Goal: Information Seeking & Learning: Learn about a topic

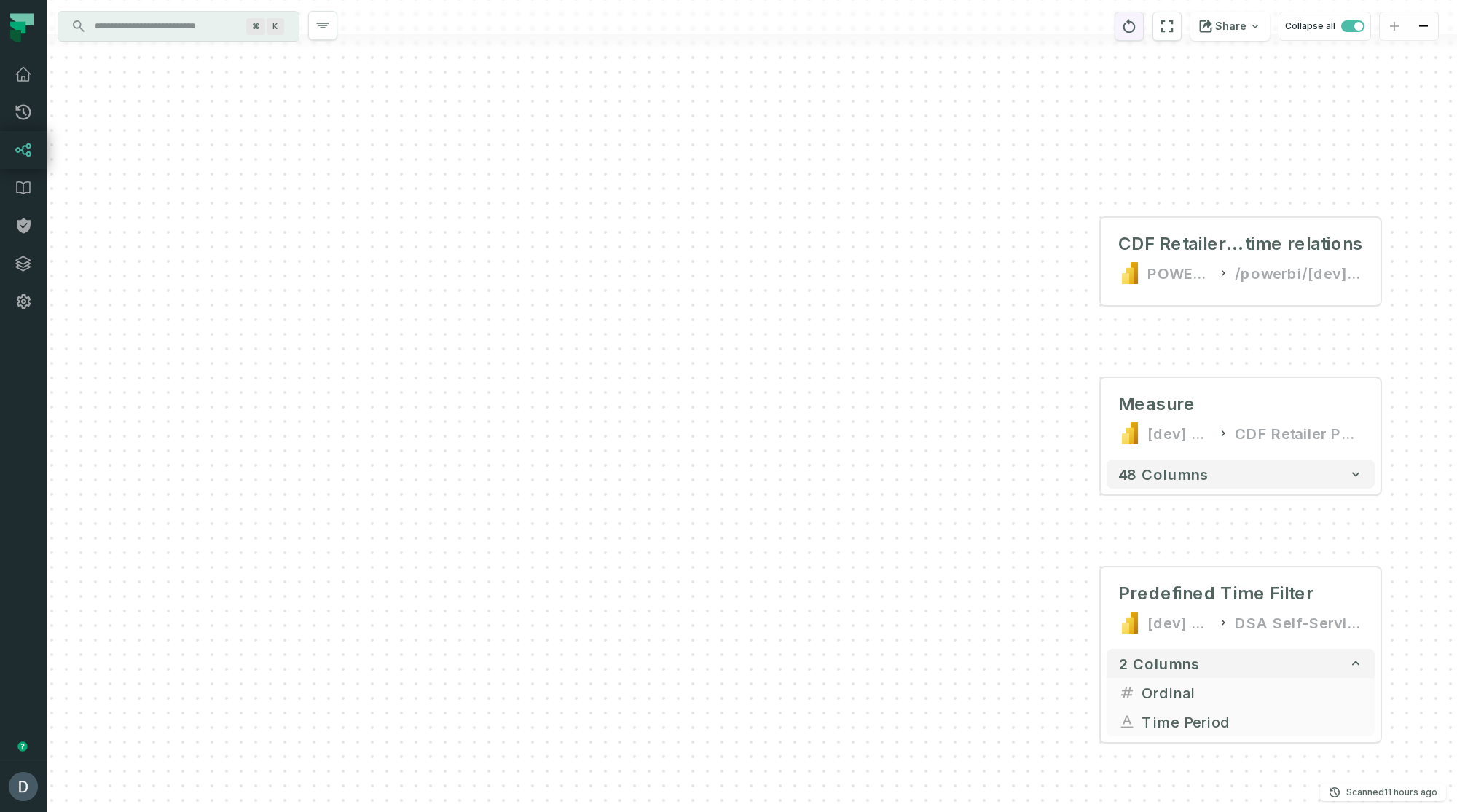
click at [1144, 28] on button "reset" at bounding box center [1129, 26] width 29 height 29
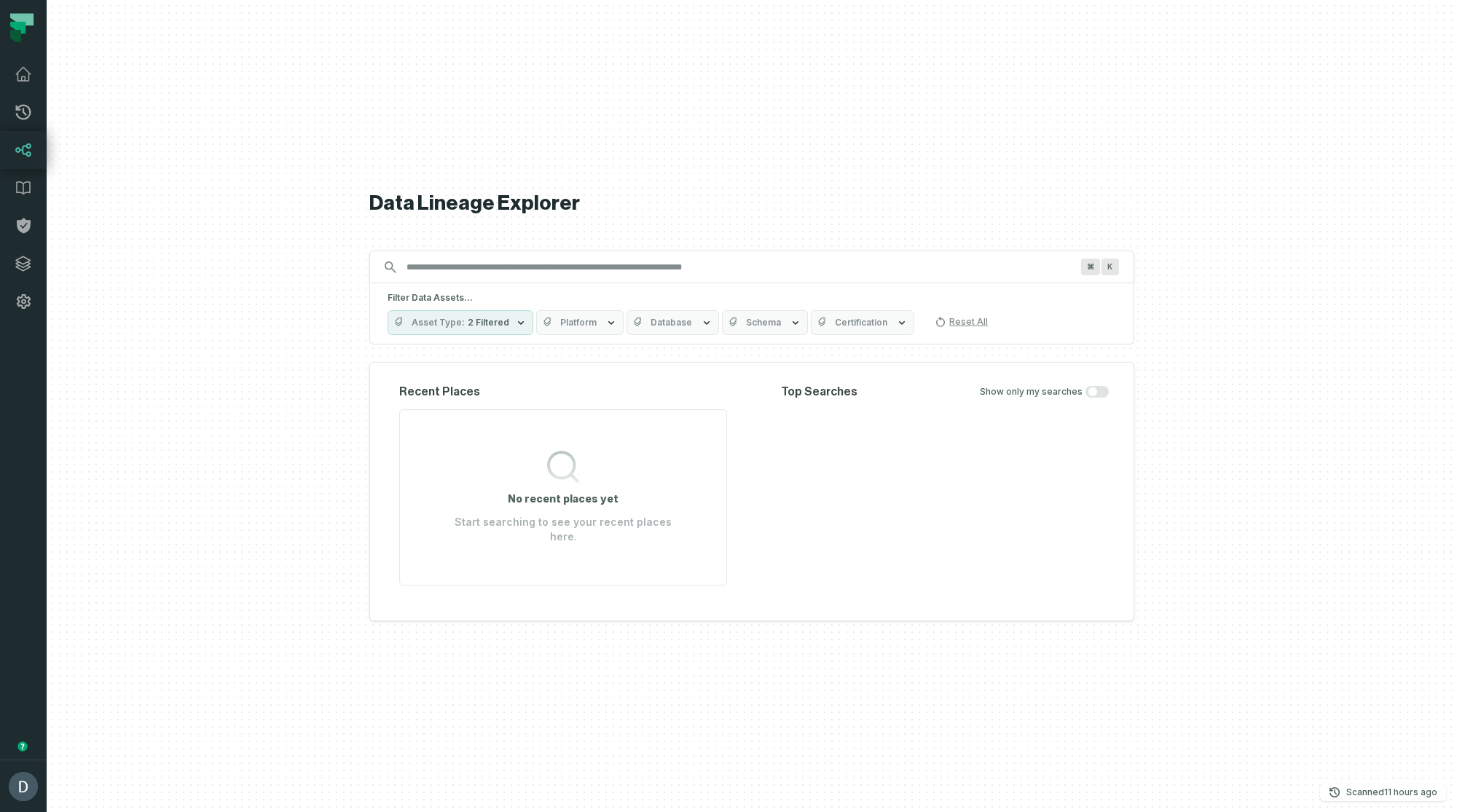
click at [458, 269] on input "Discovery Provider cmdk menu" at bounding box center [738, 267] width 682 height 23
click at [604, 335] on button "Platform" at bounding box center [580, 323] width 88 height 25
click at [583, 417] on label "POWER BI (420)" at bounding box center [621, 418] width 180 height 29
click at [552, 417] on button "POWER BI (420)" at bounding box center [546, 419] width 12 height 12
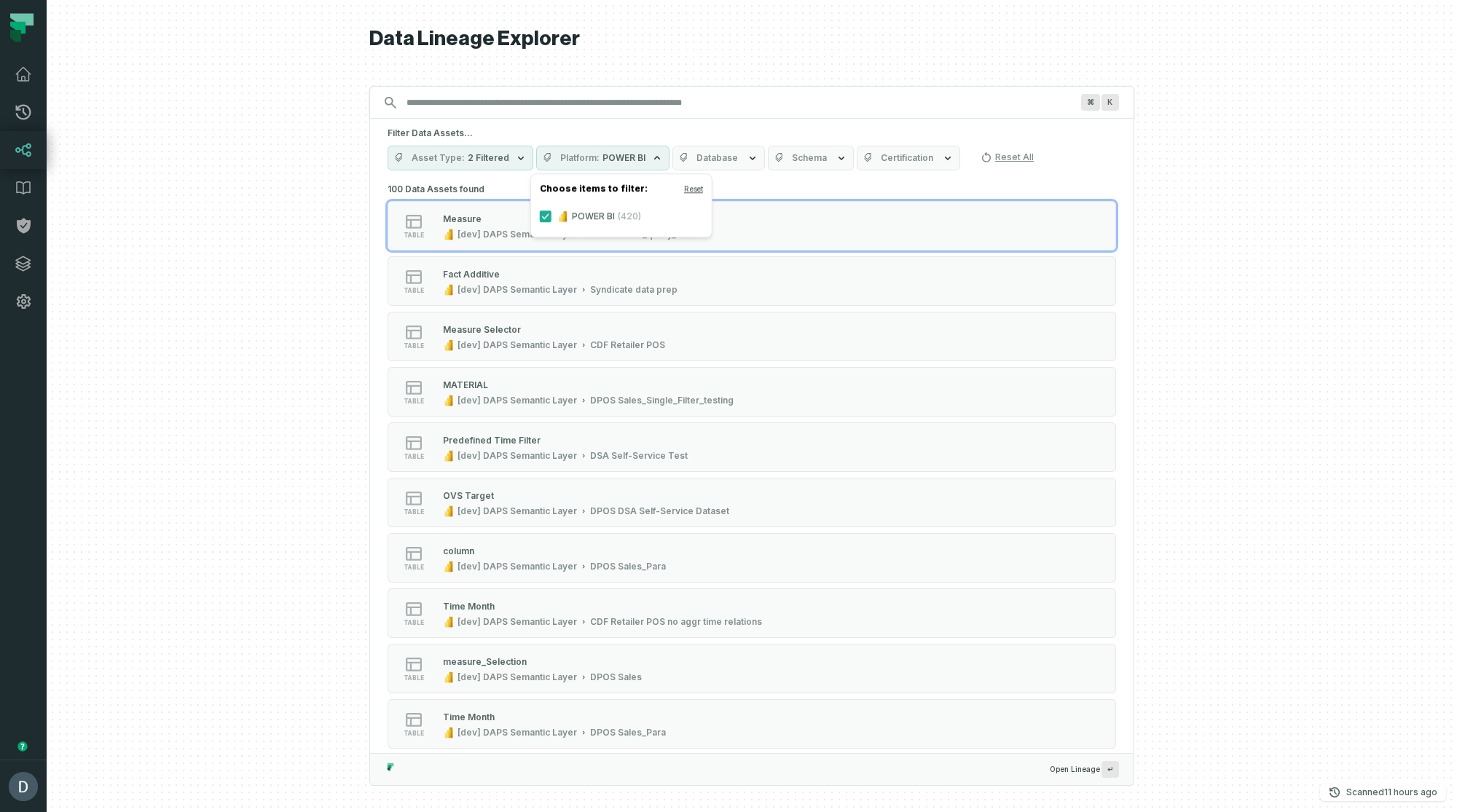
click at [468, 157] on span "2 Filtered" at bounding box center [488, 158] width 41 height 12
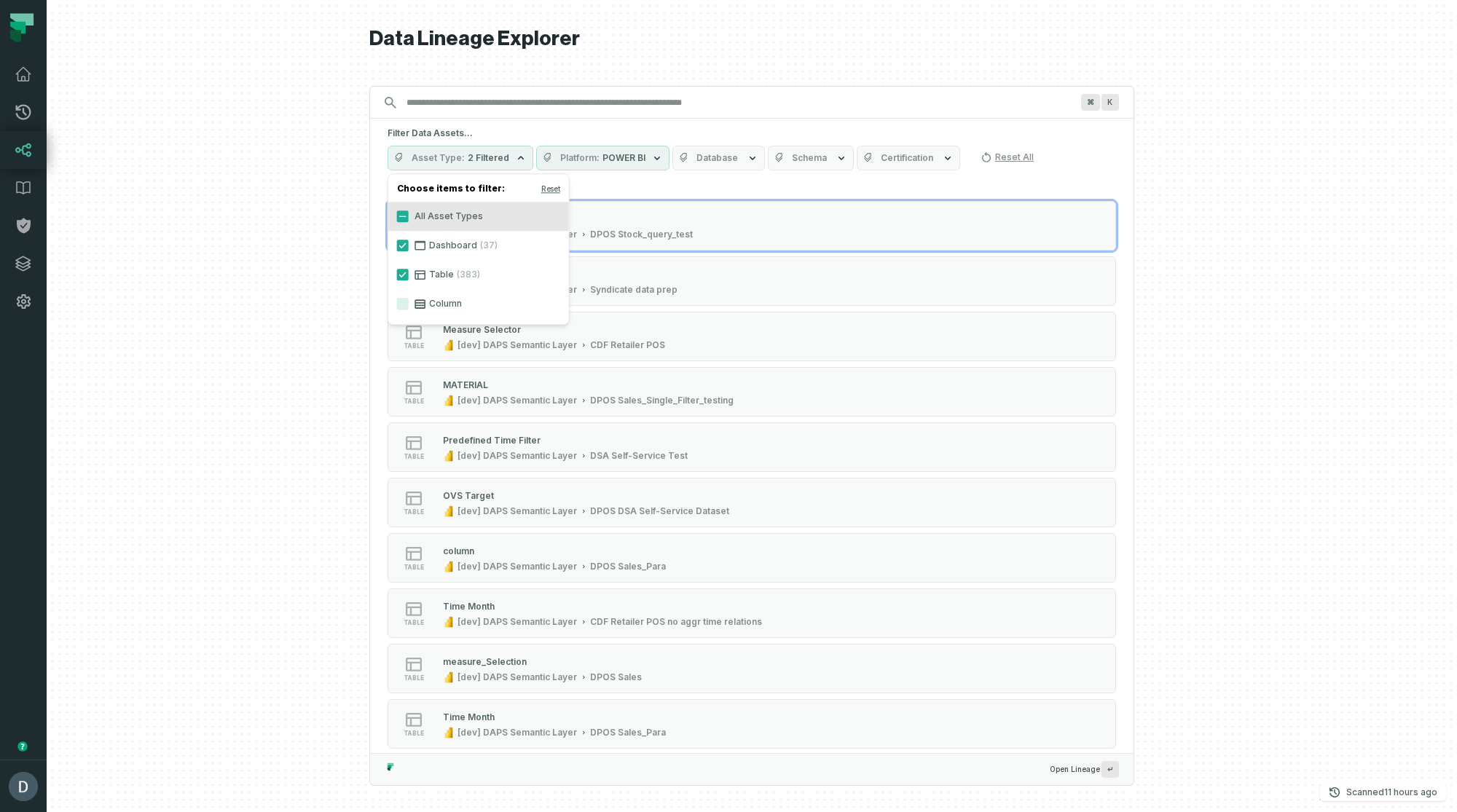
click at [445, 250] on label "Dashboard (37)" at bounding box center [478, 245] width 180 height 29
click at [409, 250] on button "Dashboard (37)" at bounding box center [403, 245] width 12 height 12
click at [705, 158] on span "Database" at bounding box center [700, 158] width 41 height 12
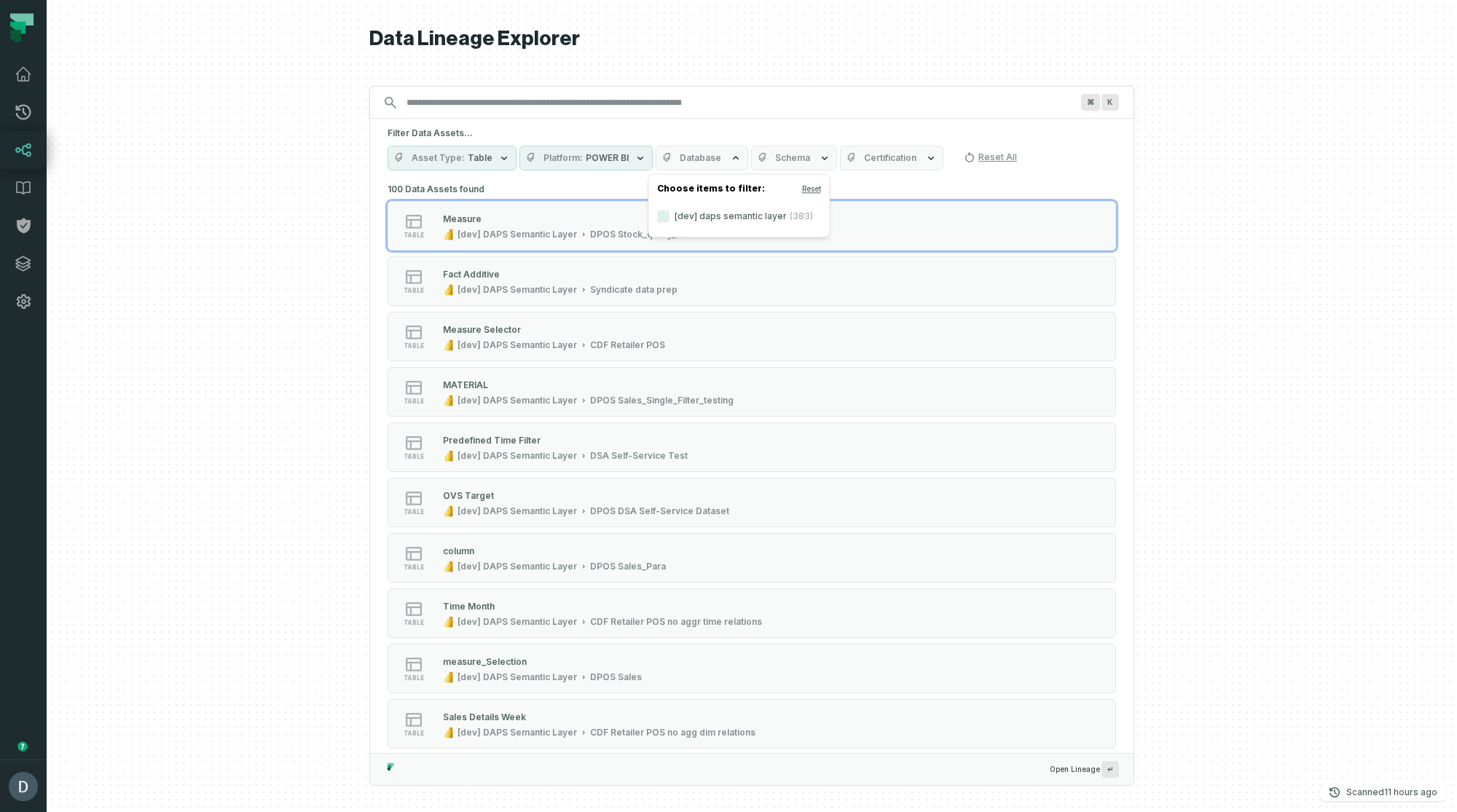
click at [705, 158] on span "Database" at bounding box center [700, 158] width 41 height 12
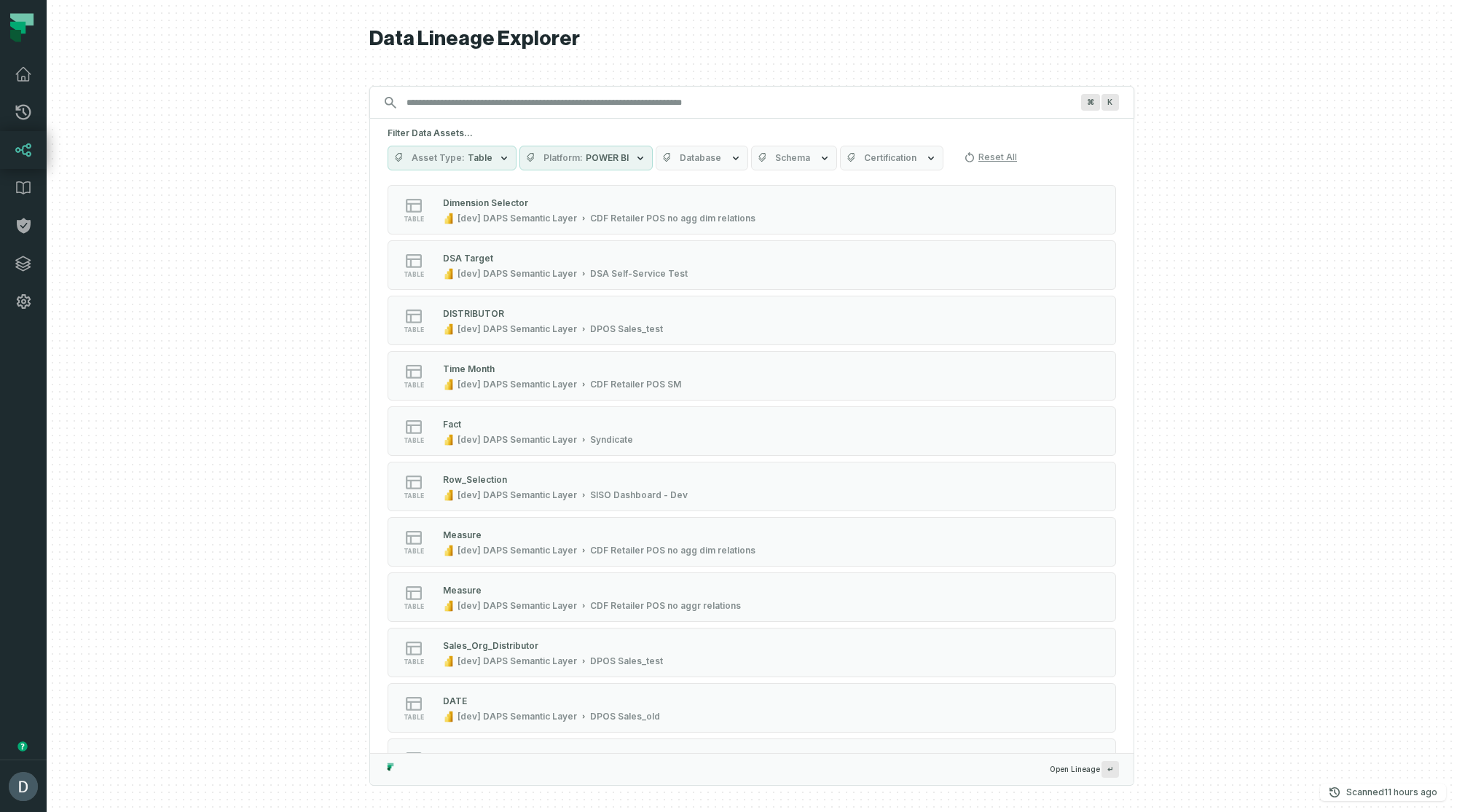
scroll to position [847, 0]
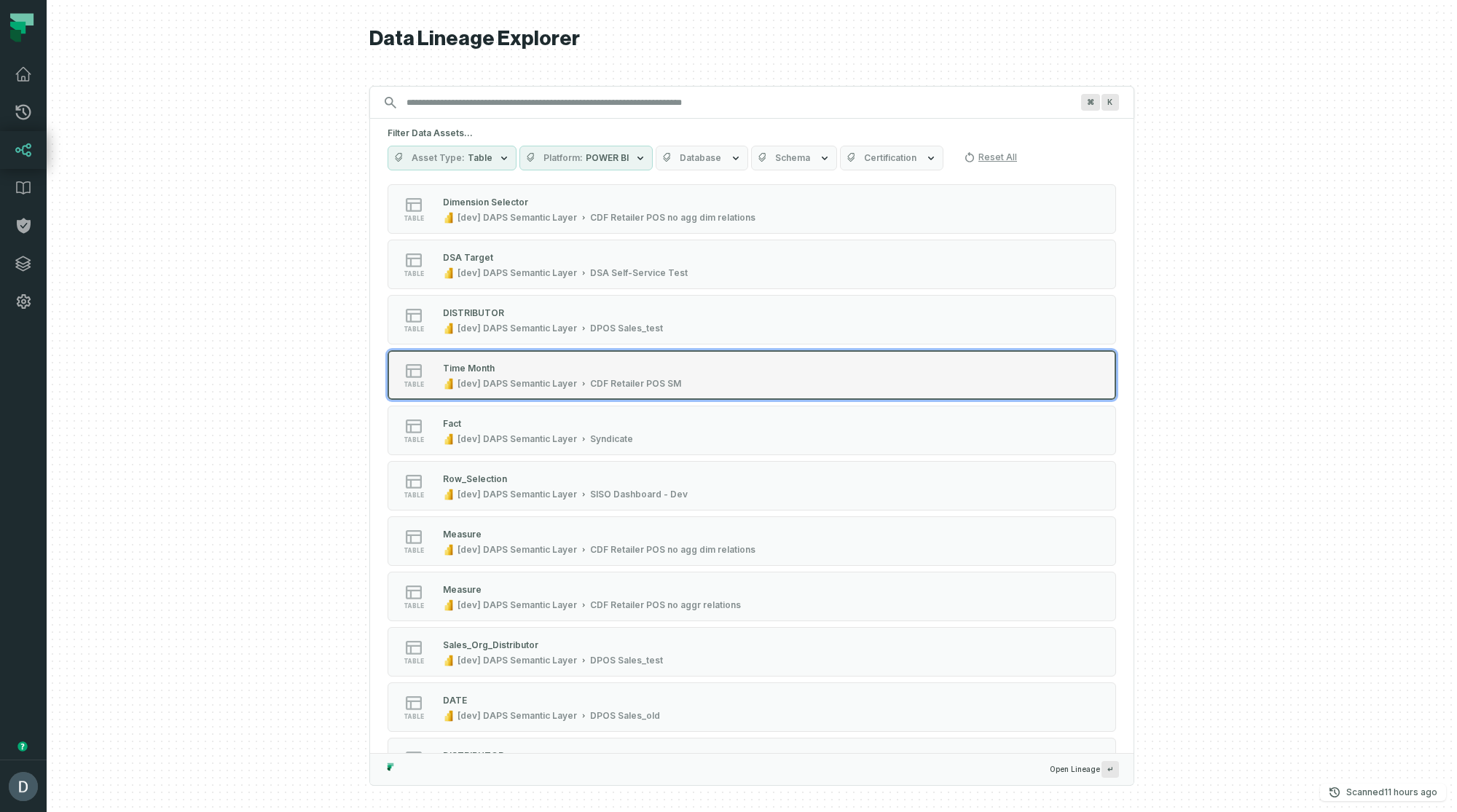
click at [645, 366] on div "Time Month" at bounding box center [562, 367] width 238 height 14
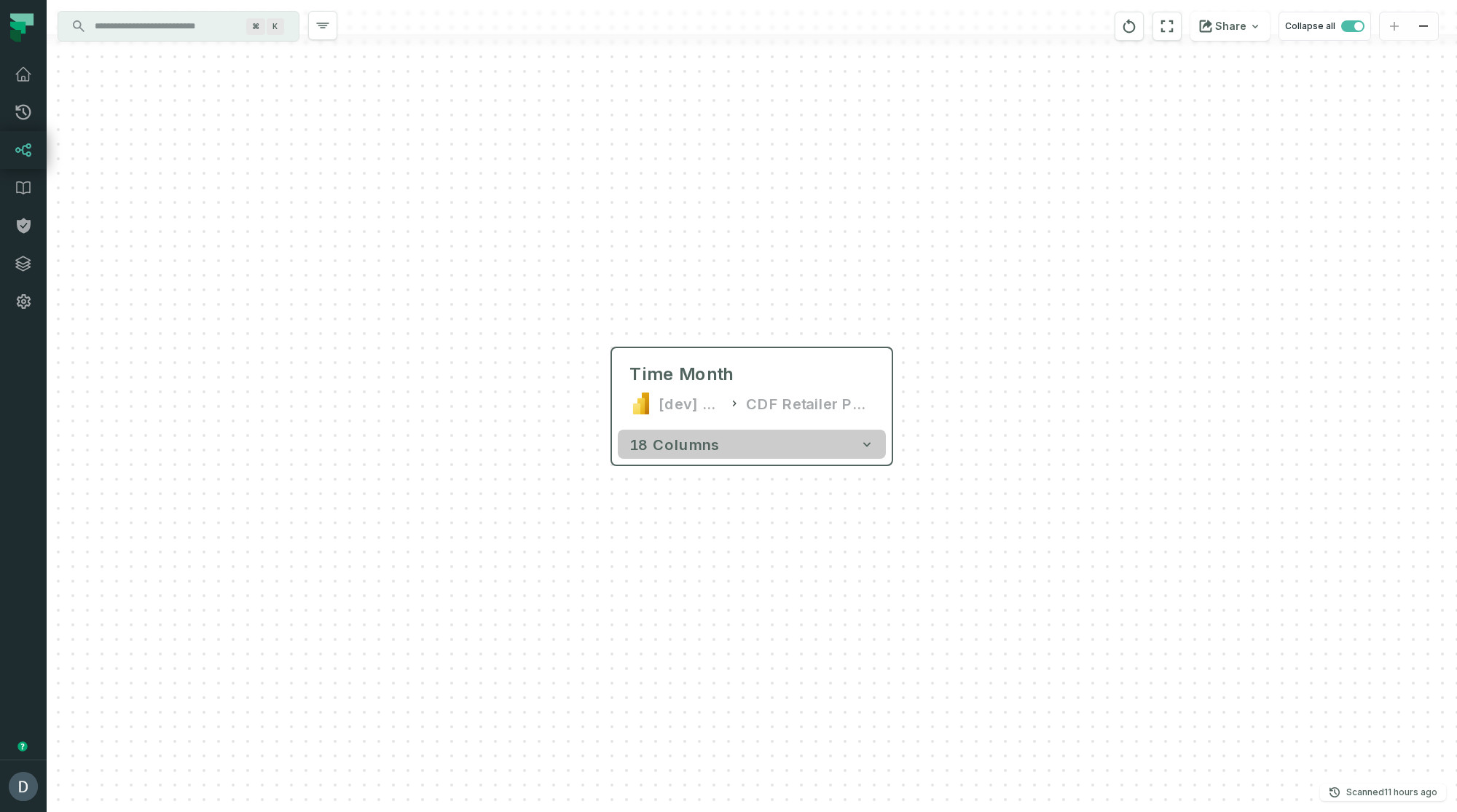
click at [633, 458] on button "18 columns" at bounding box center [752, 444] width 268 height 29
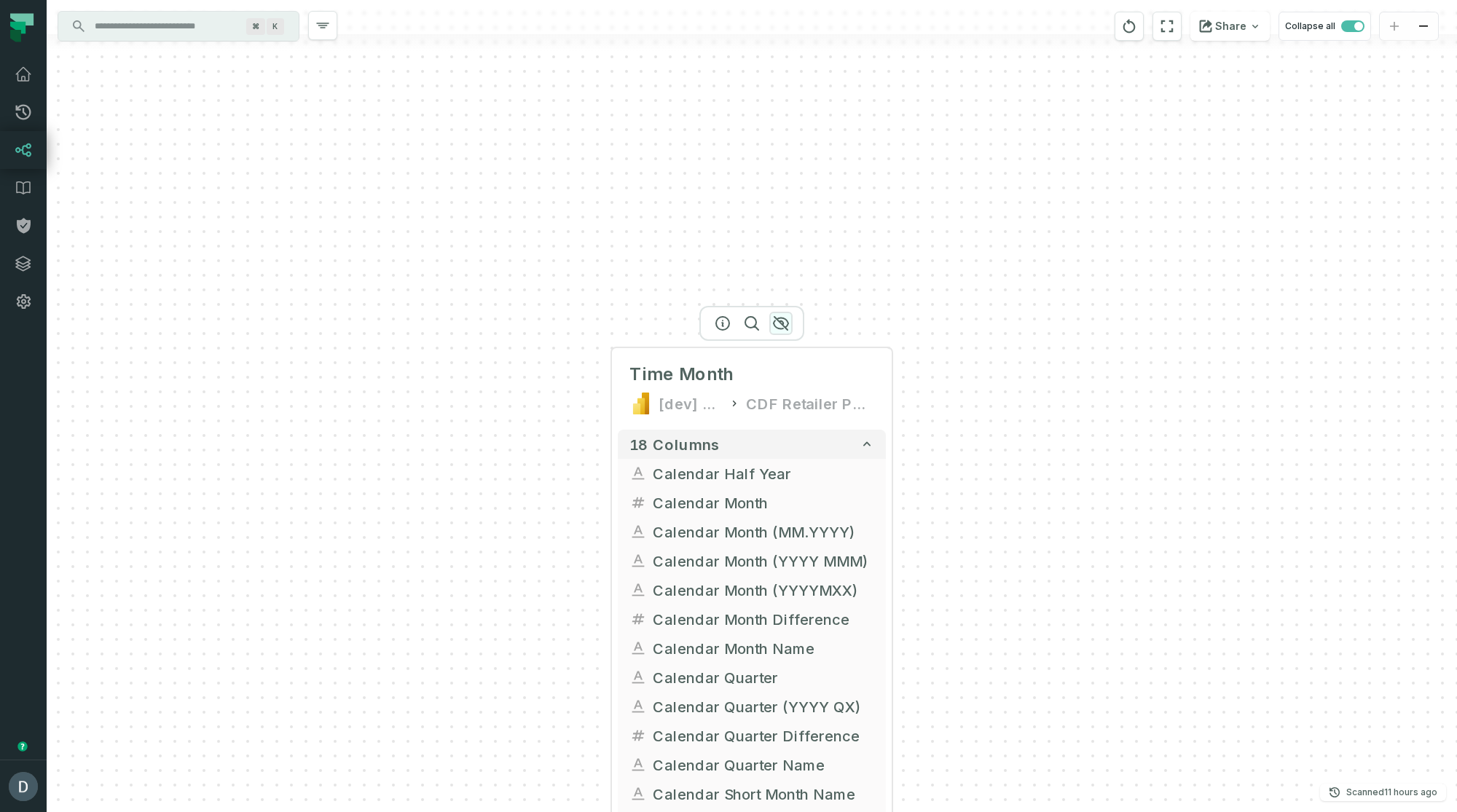
click at [786, 322] on icon "button" at bounding box center [781, 323] width 17 height 17
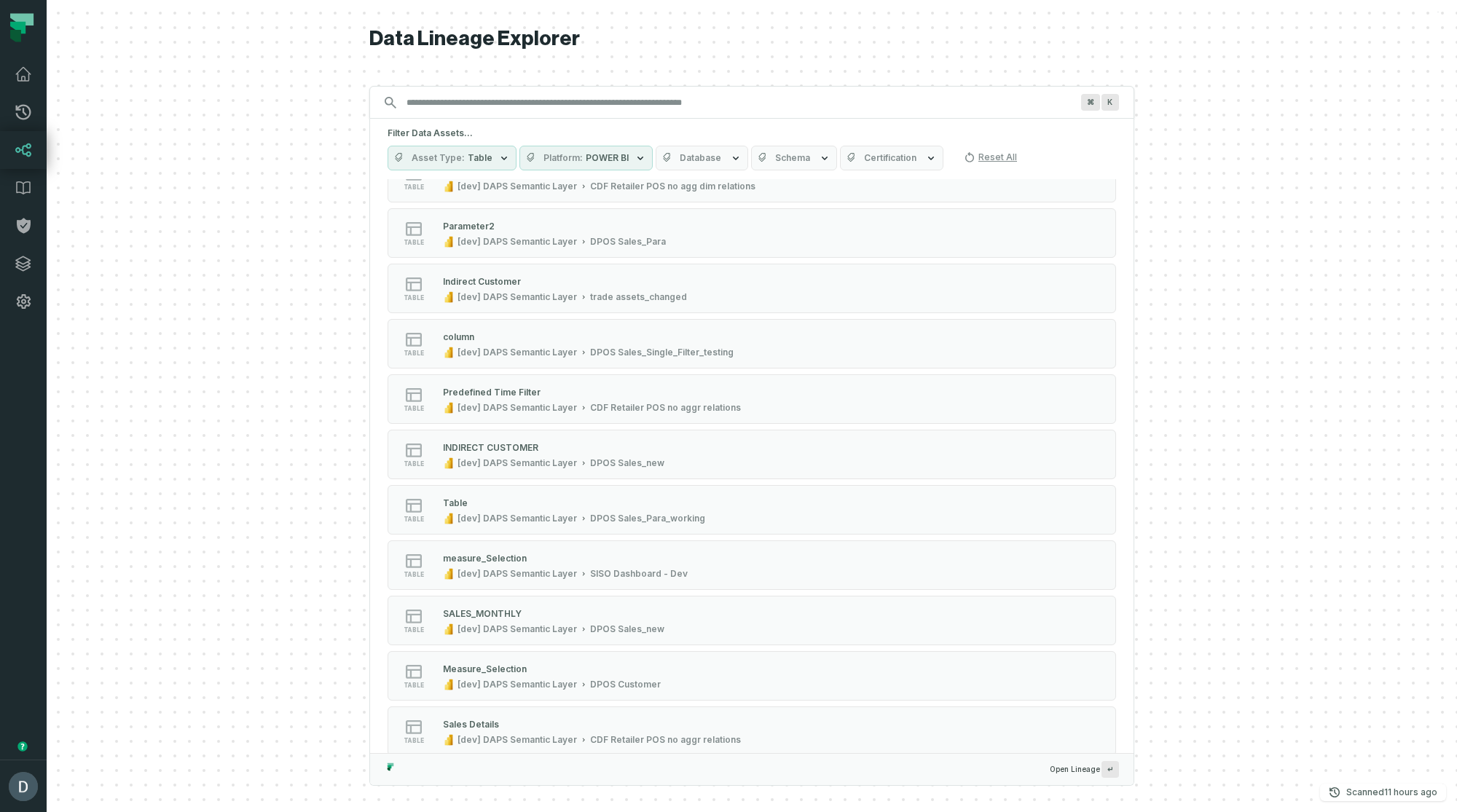
scroll to position [4992, 0]
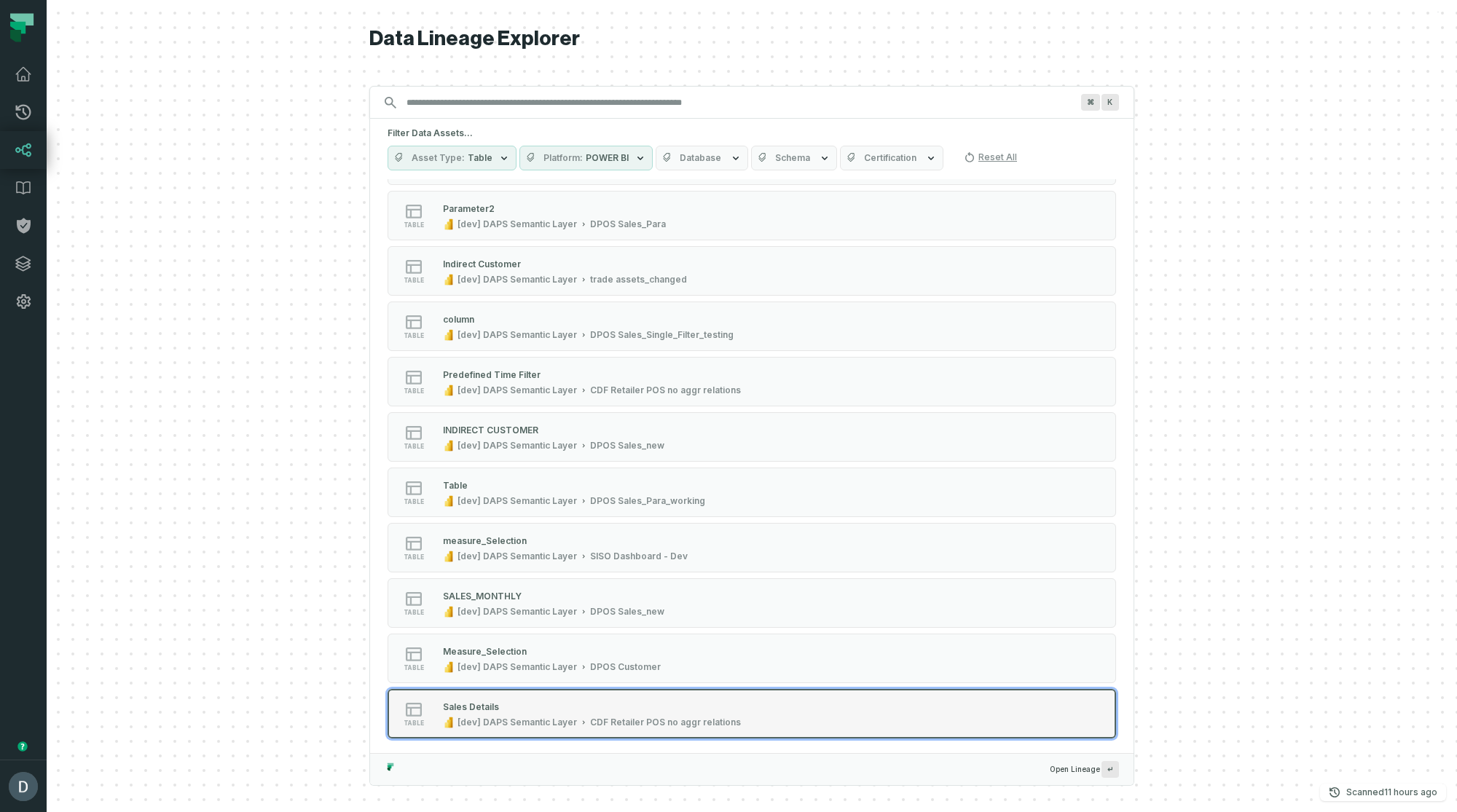
click at [582, 699] on div "Sales Details" at bounding box center [592, 706] width 298 height 14
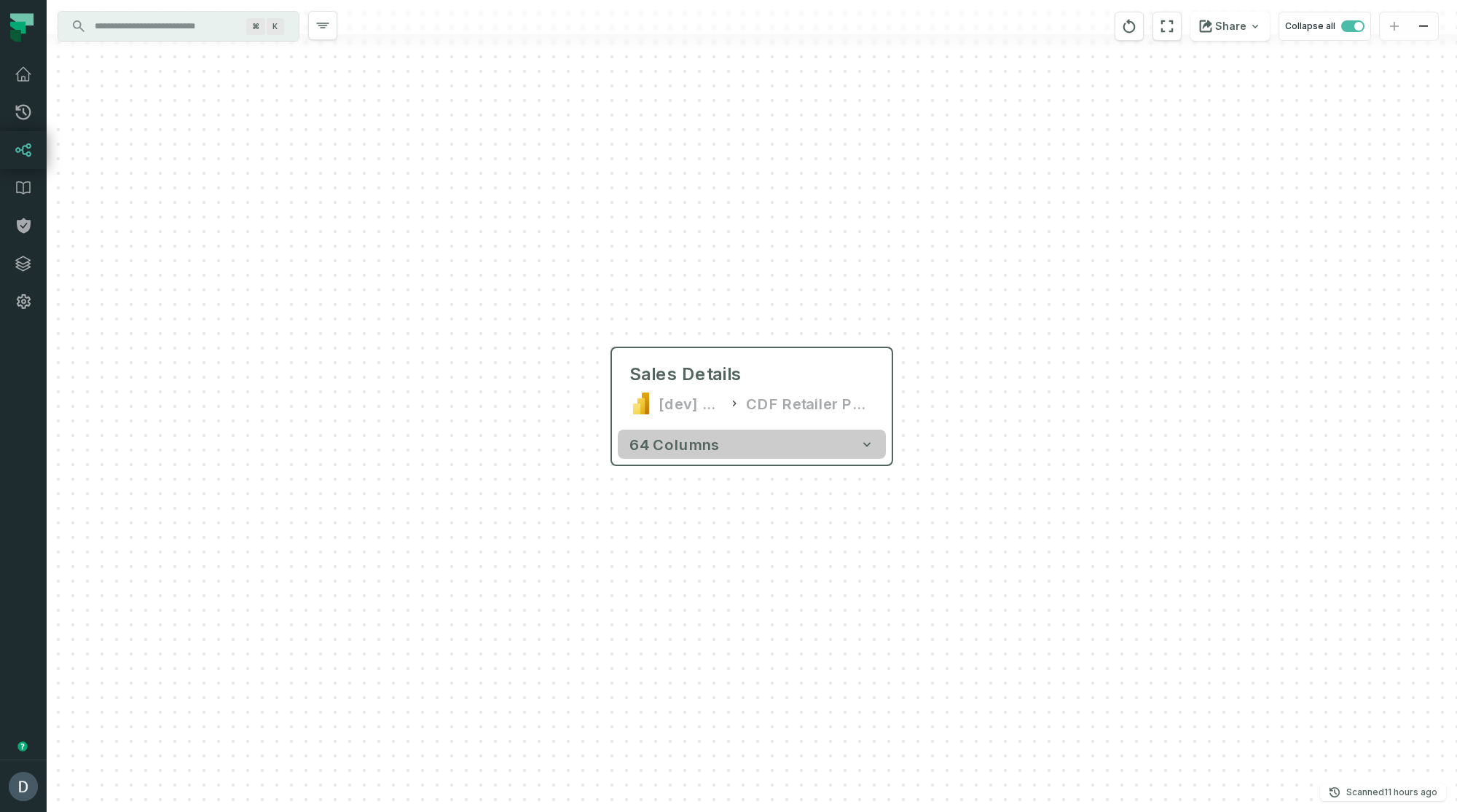
click at [665, 453] on button "64 columns" at bounding box center [752, 444] width 268 height 29
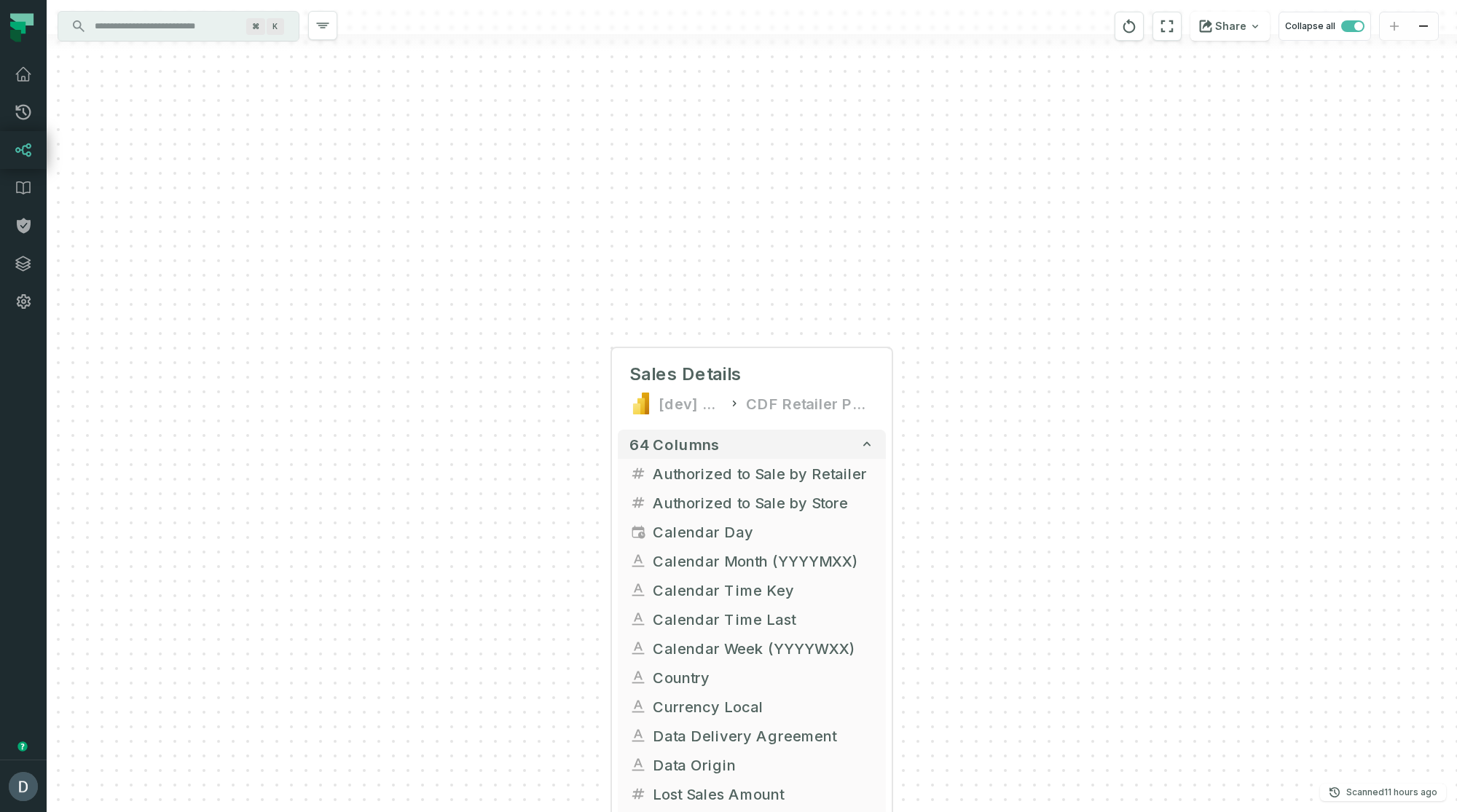
click at [214, 16] on input "Discovery Provider cmdk menu" at bounding box center [165, 25] width 159 height 23
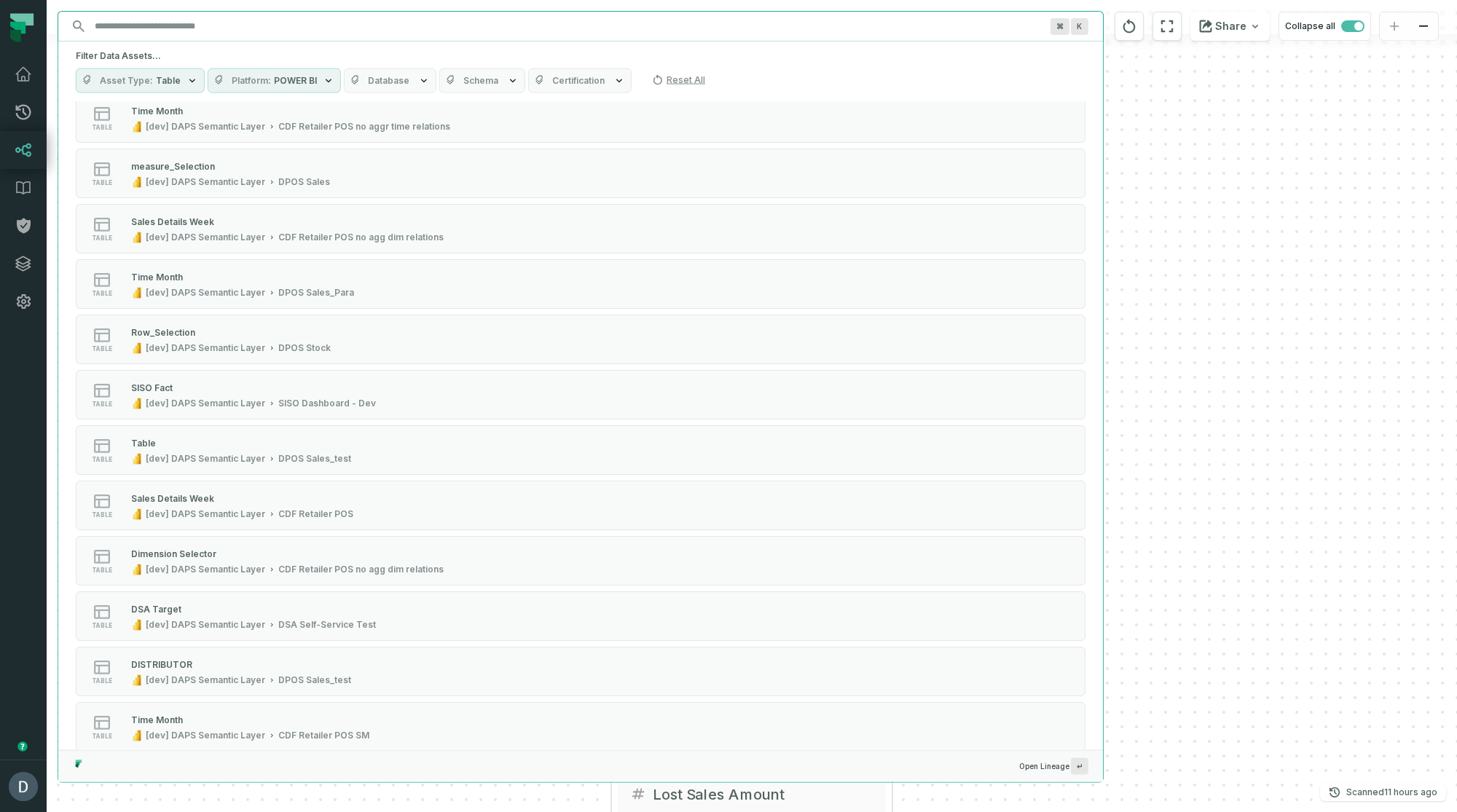
scroll to position [957, 0]
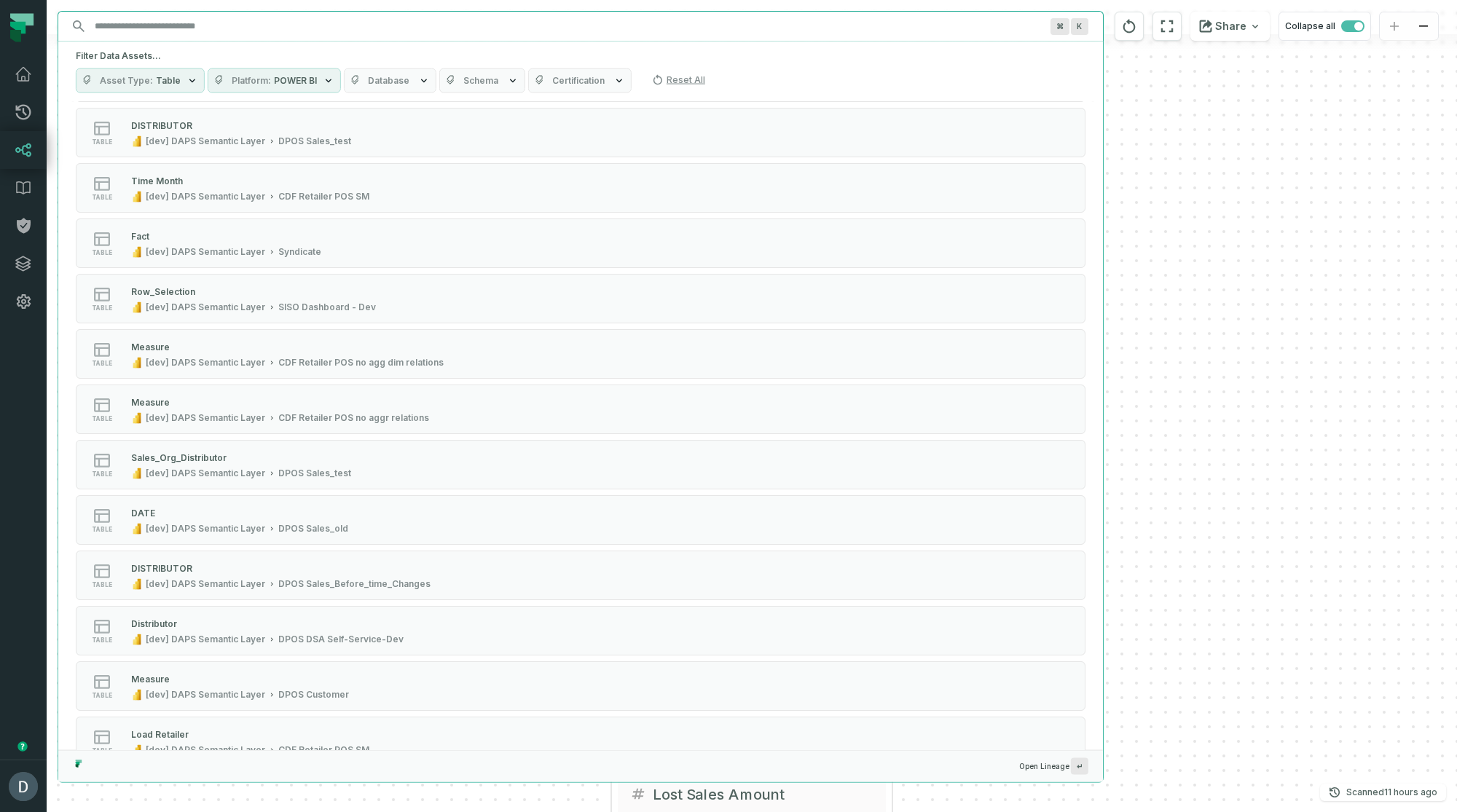
click at [317, 414] on div "CDF Retailer POS no aggr relations" at bounding box center [353, 418] width 150 height 12
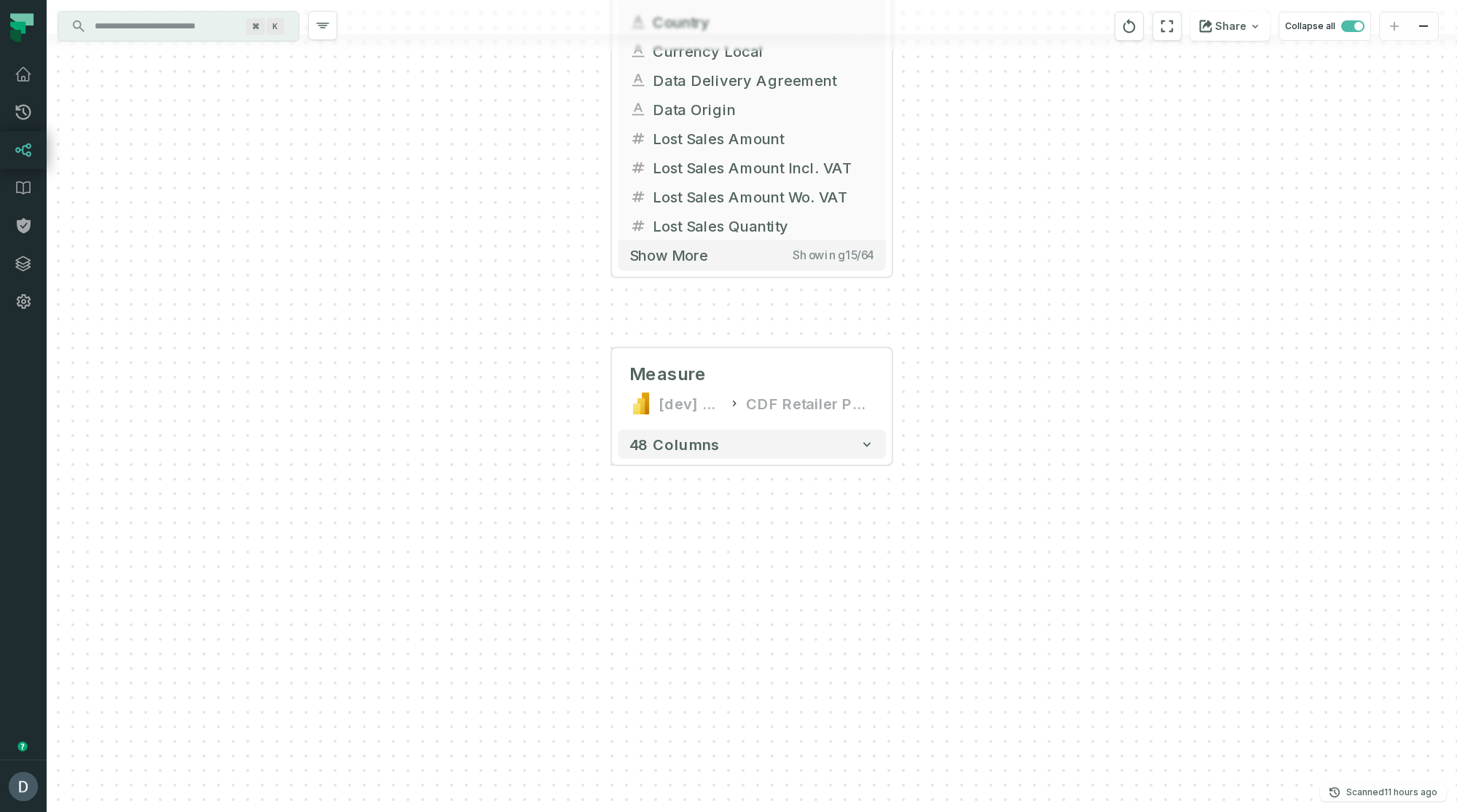
click at [186, 37] on div "⌘ K" at bounding box center [178, 26] width 240 height 29
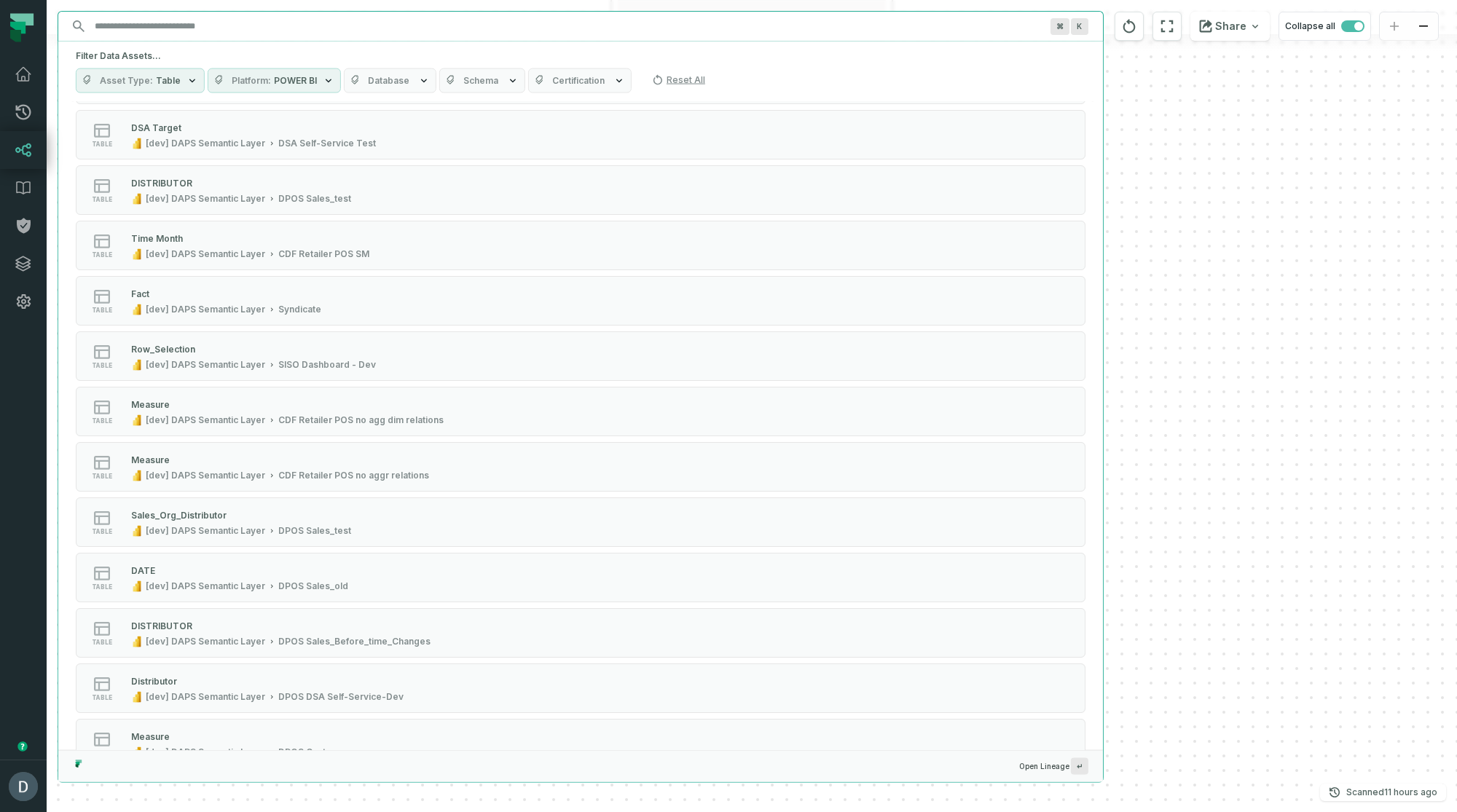
scroll to position [905, 0]
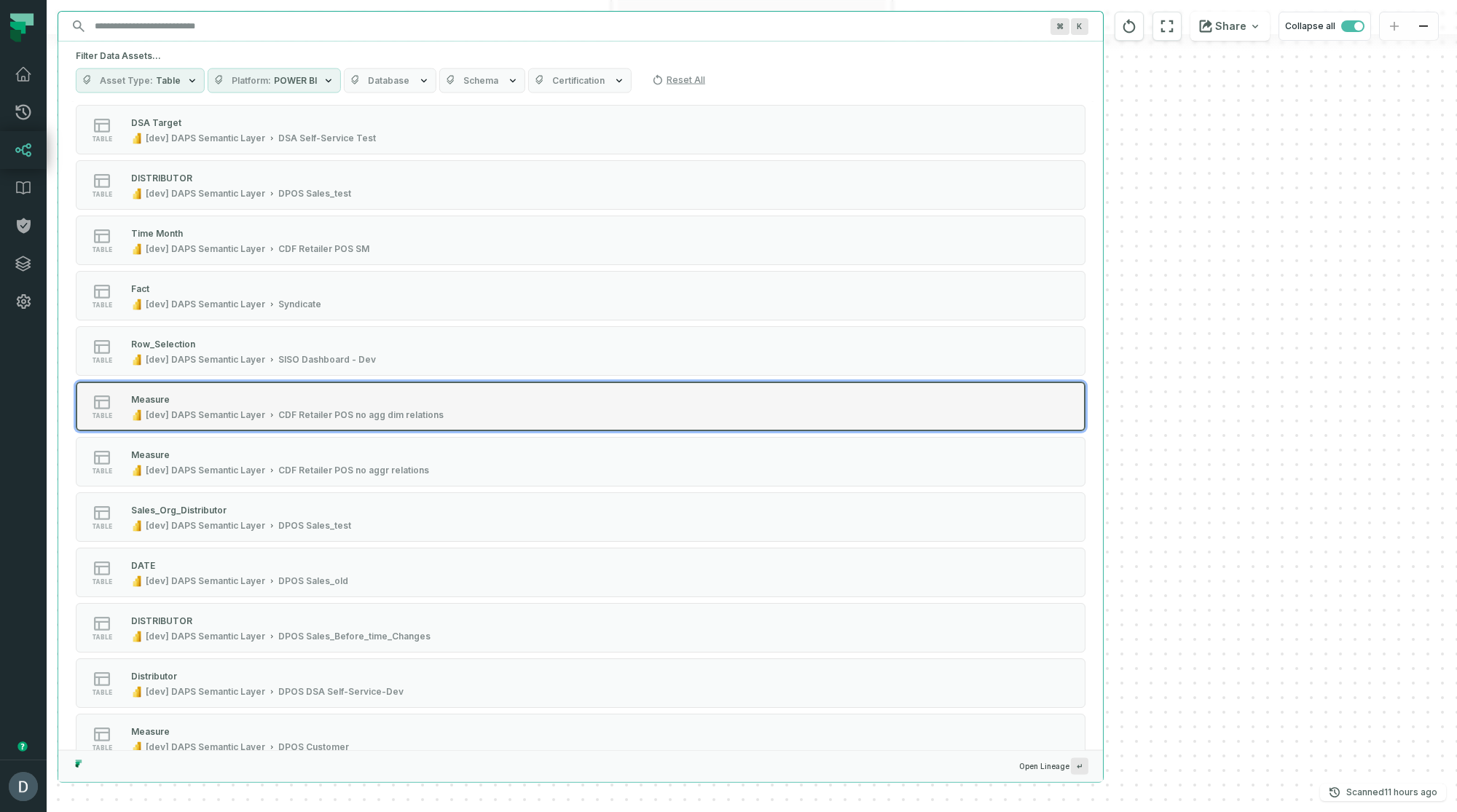
click at [310, 411] on div "CDF Retailer POS no agg dim relations" at bounding box center [361, 415] width 165 height 12
